Goal: Transaction & Acquisition: Purchase product/service

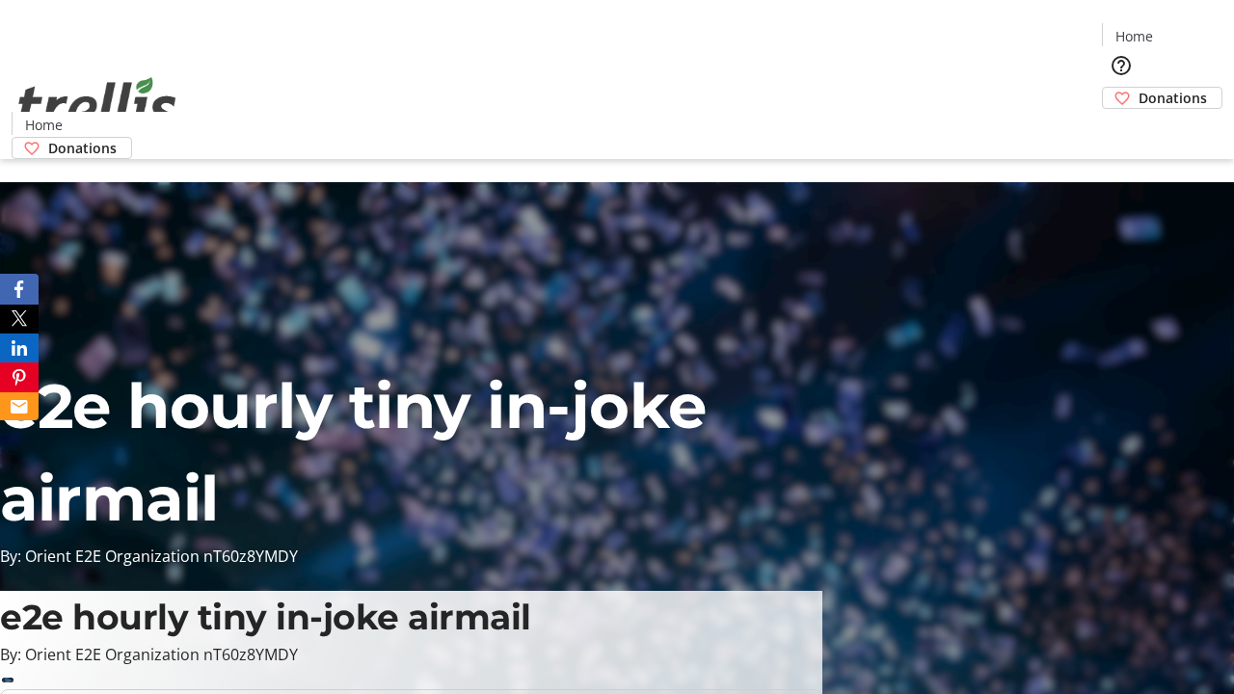
click at [1139, 88] on span "Donations" at bounding box center [1173, 98] width 68 height 20
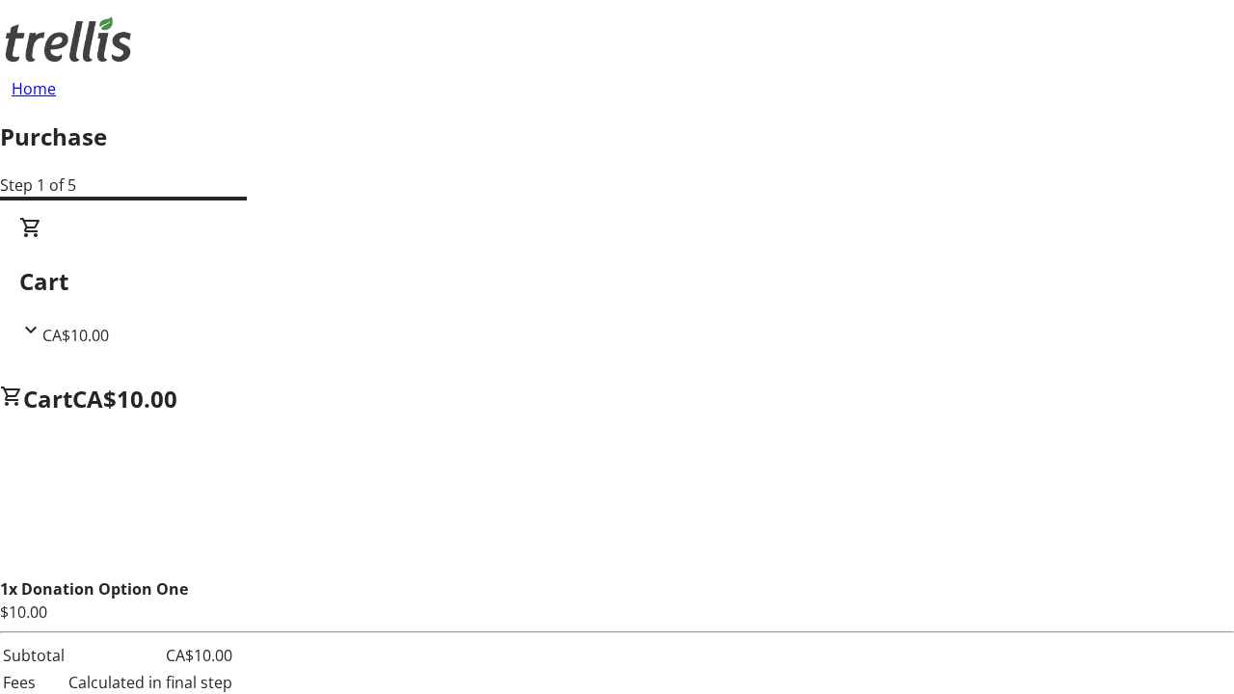
select select "CA"
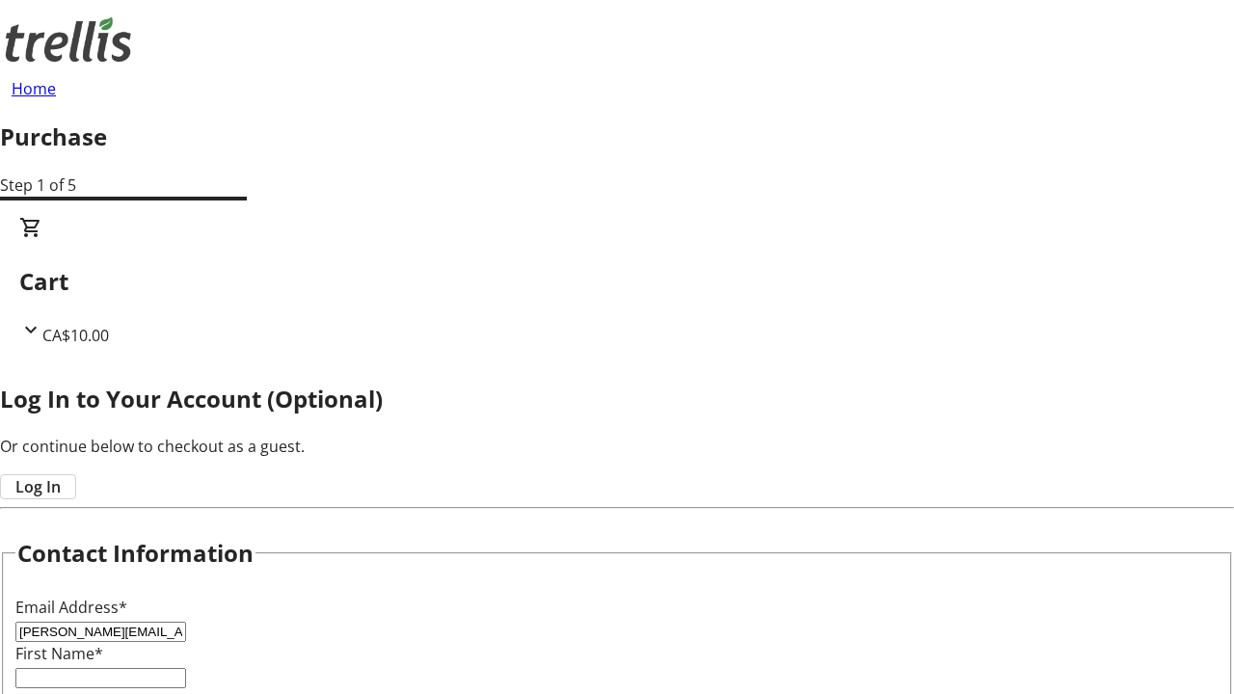
type input "[PERSON_NAME][EMAIL_ADDRESS][DOMAIN_NAME]"
type input "[PERSON_NAME]"
type input "Keebler"
type input "[STREET_ADDRESS][PERSON_NAME]"
type input "Kelowna"
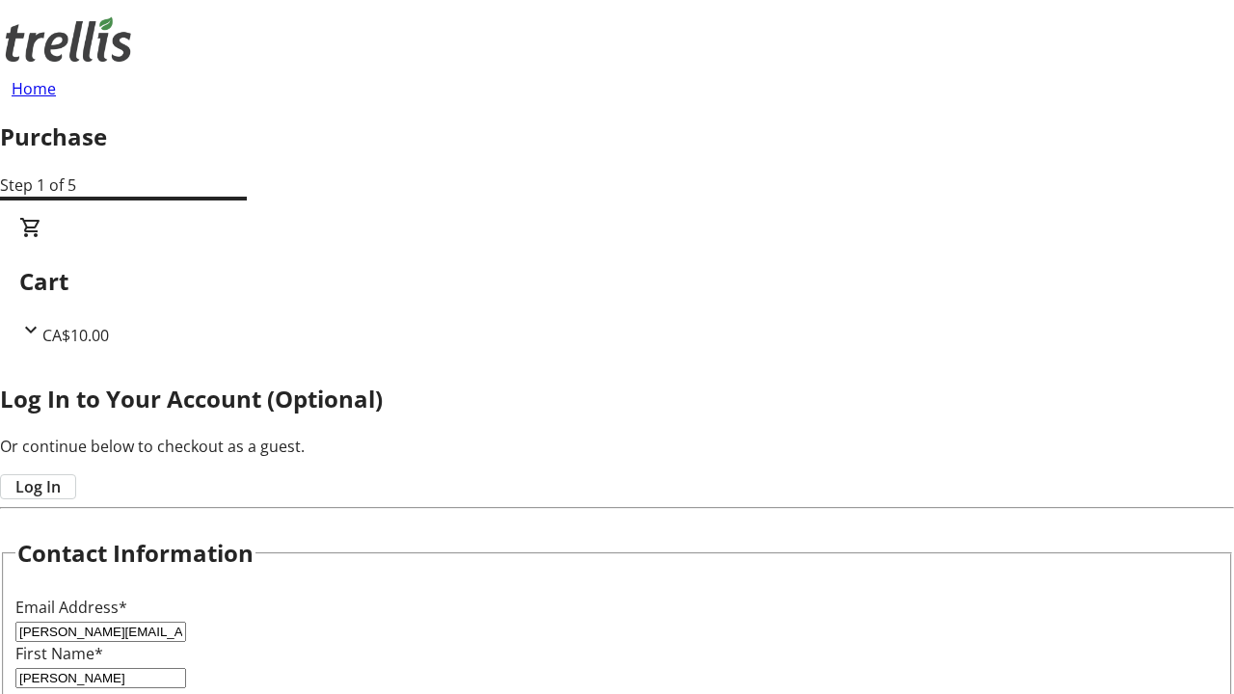
select select "BC"
type input "Kelowna"
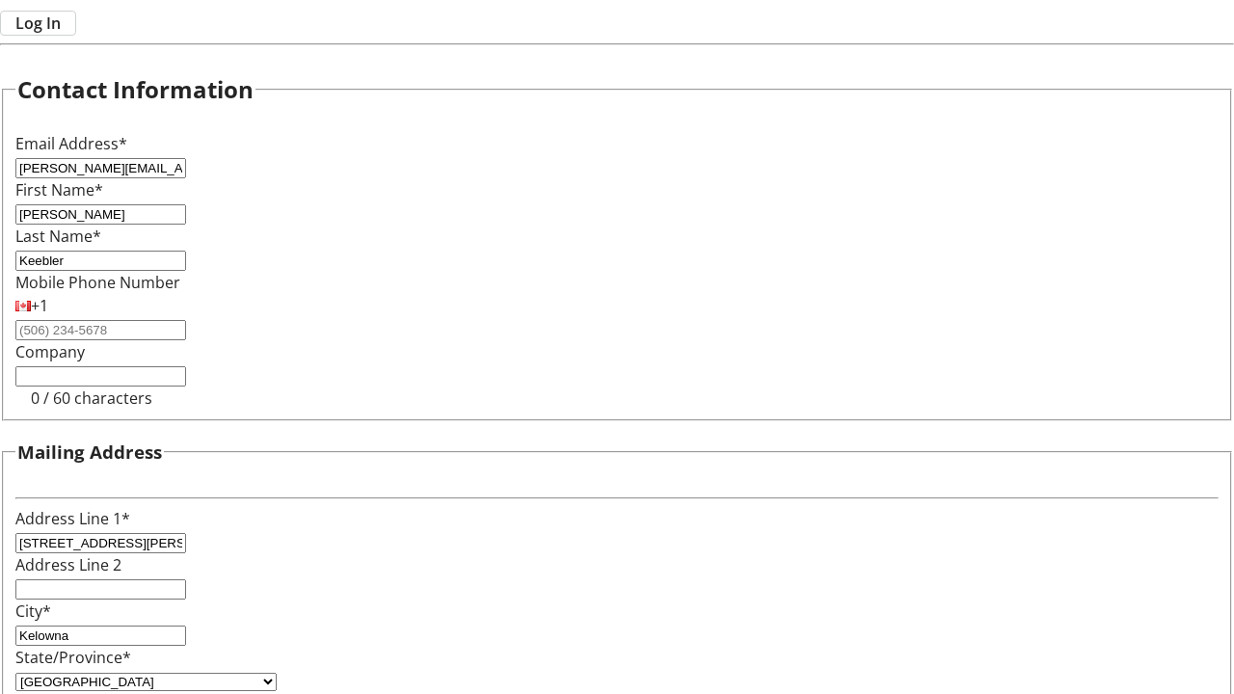
type input "V1Y 0C2"
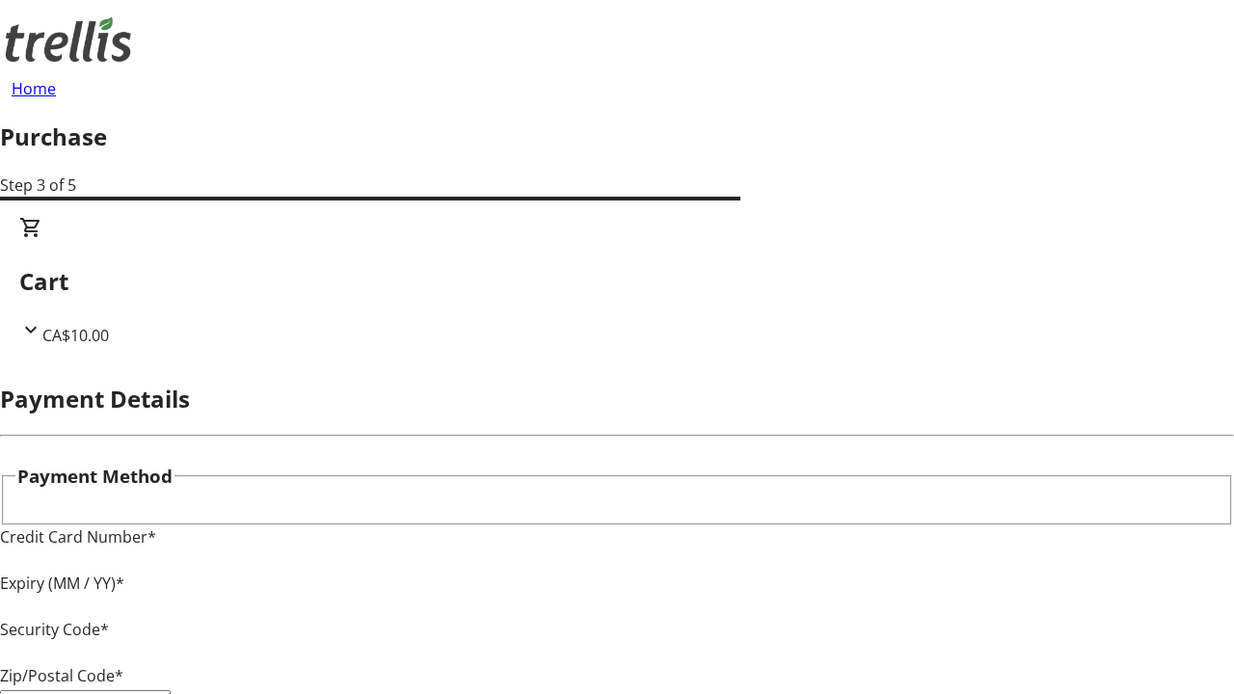
type input "V1Y 0C2"
